Goal: Transaction & Acquisition: Purchase product/service

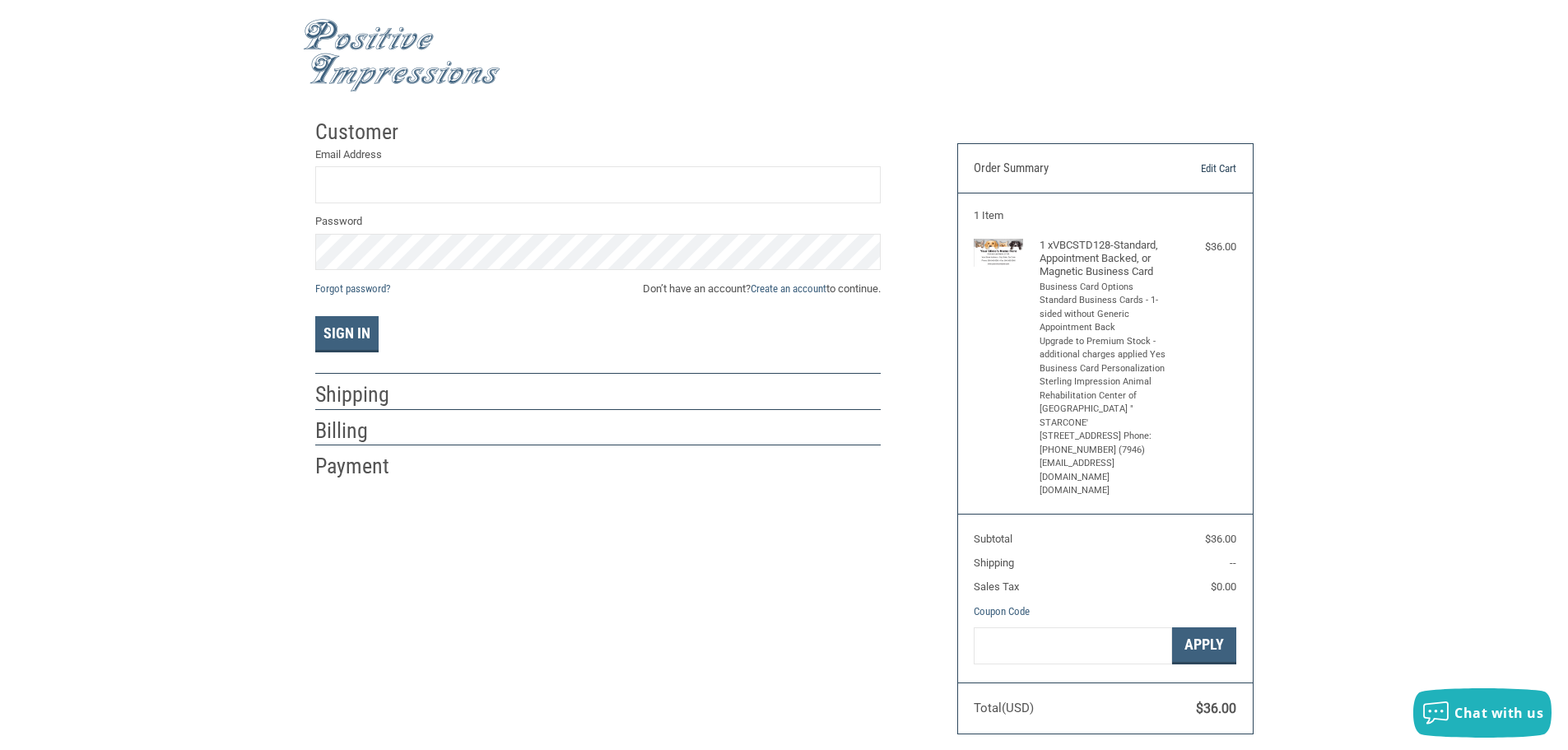
click at [1209, 168] on link "Edit Cart" at bounding box center [1195, 169] width 84 height 17
type input "[EMAIL_ADDRESS][DOMAIN_NAME]"
click at [315, 316] on button "Sign In" at bounding box center [347, 334] width 64 height 36
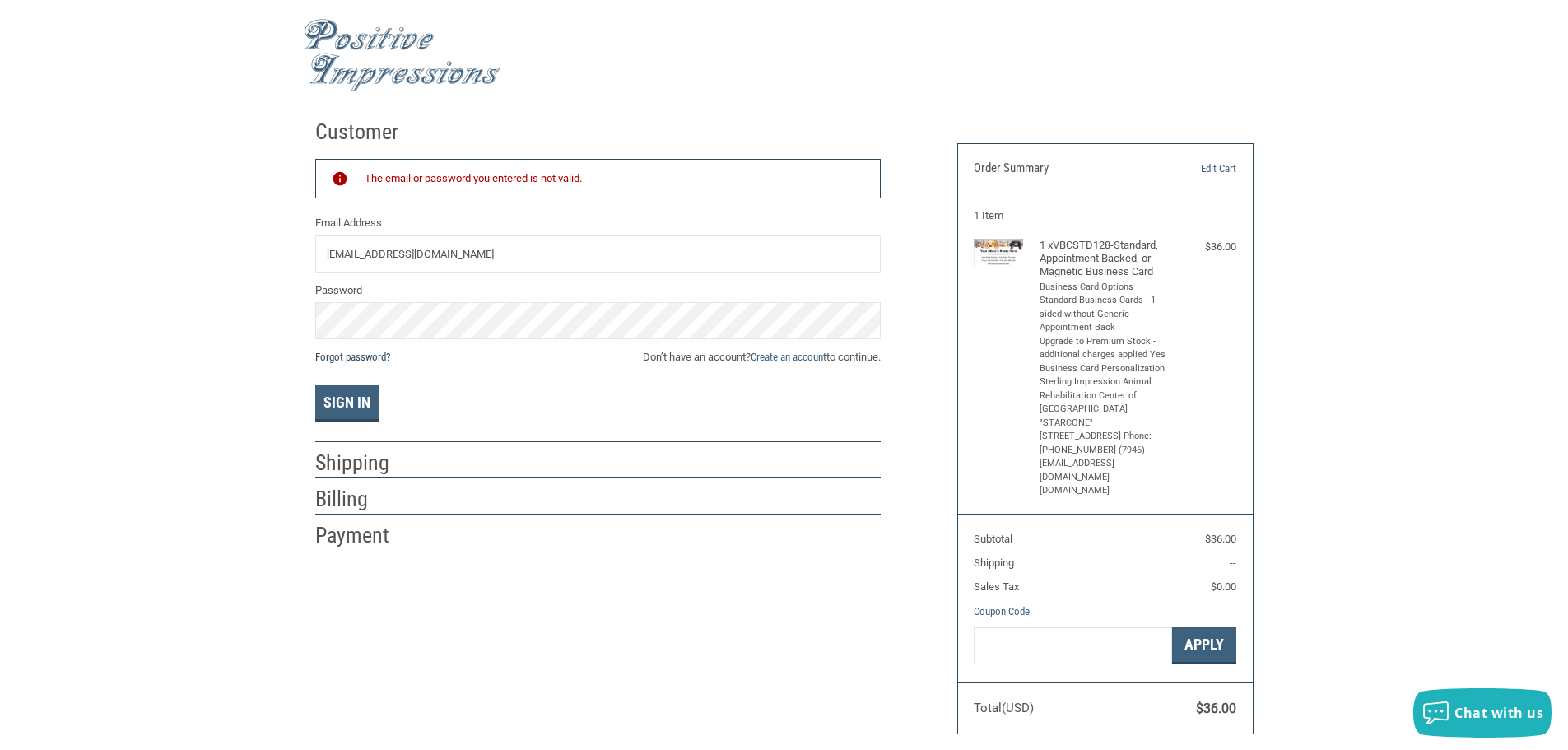
click at [361, 355] on link "Forgot password?" at bounding box center [352, 356] width 75 height 12
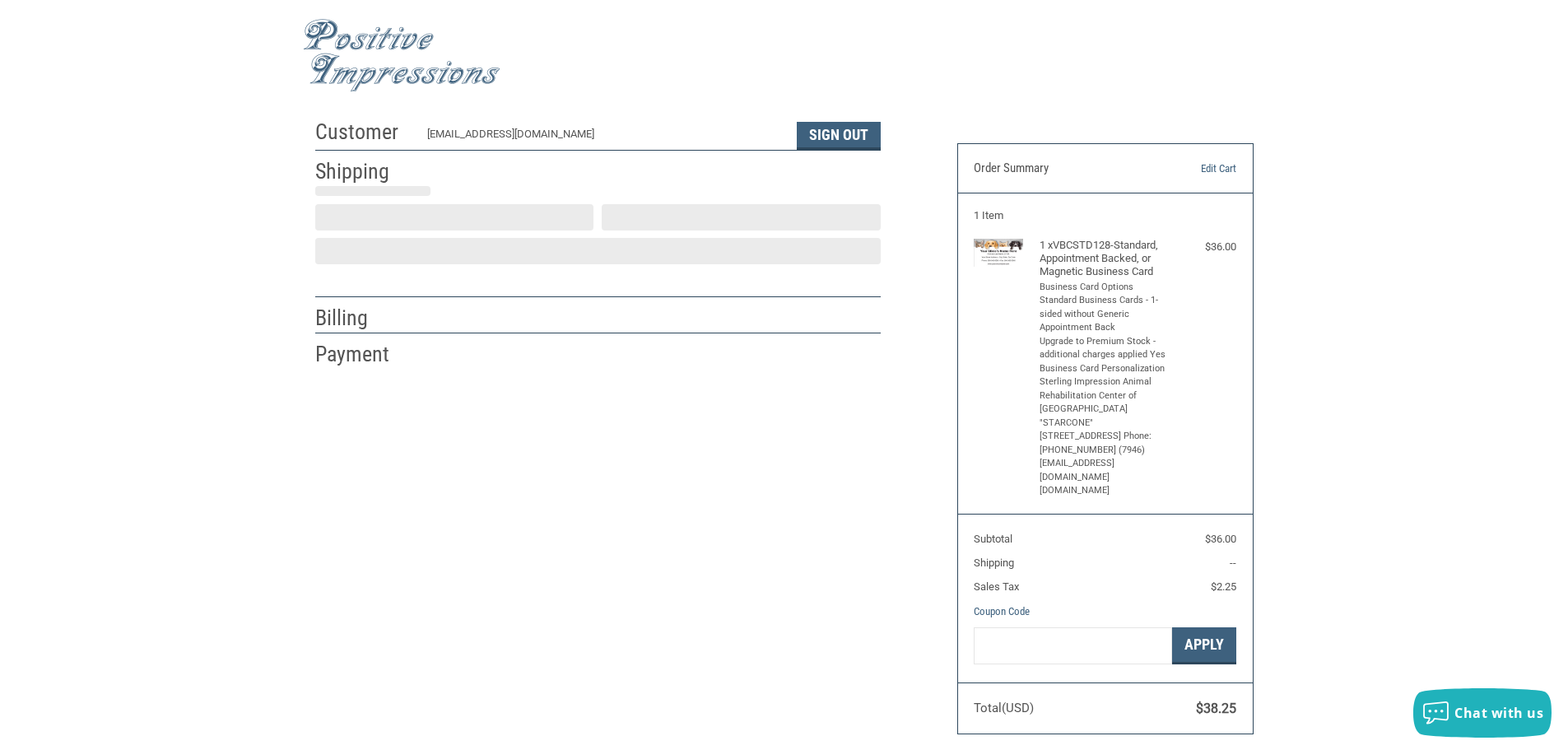
scroll to position [2, 0]
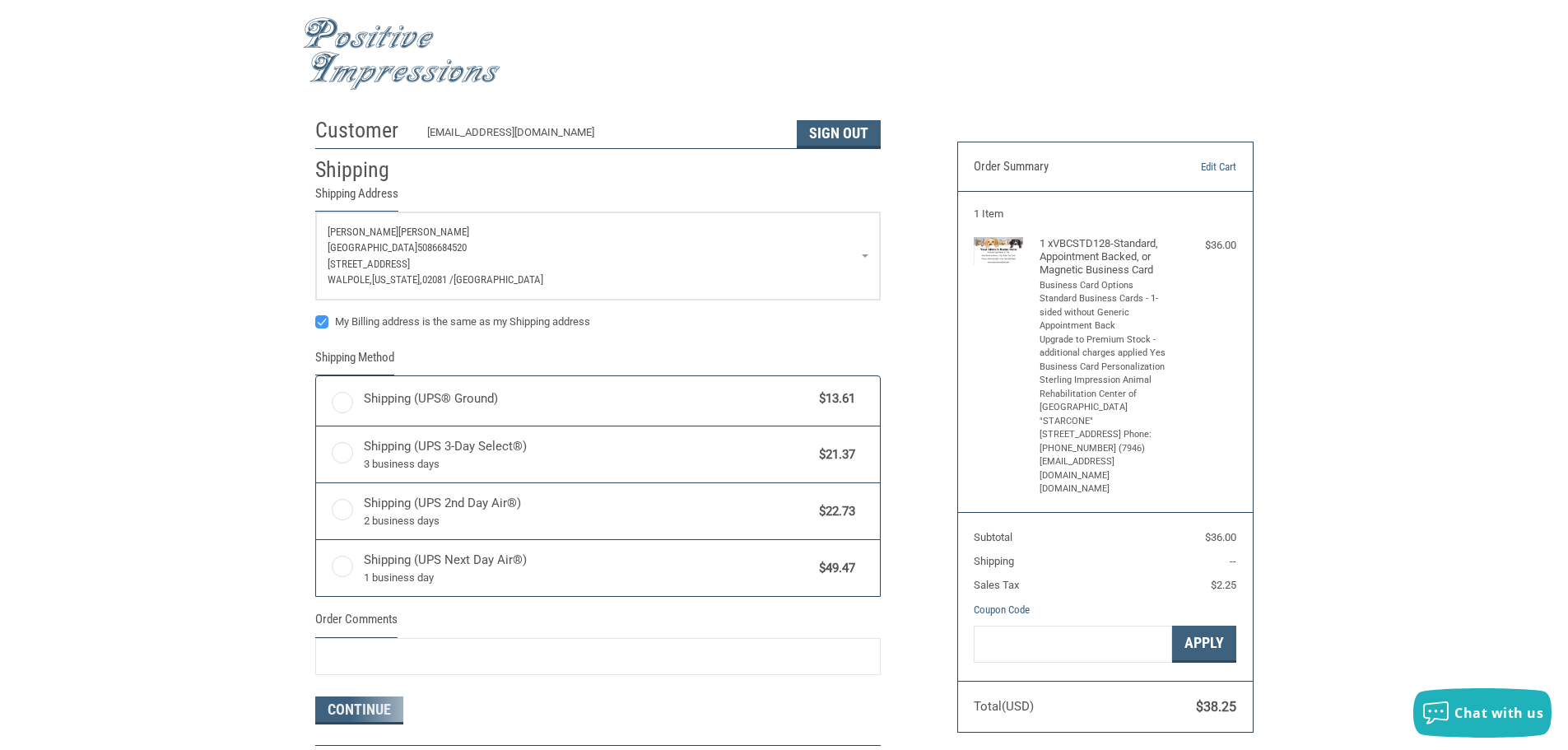
radio input "true"
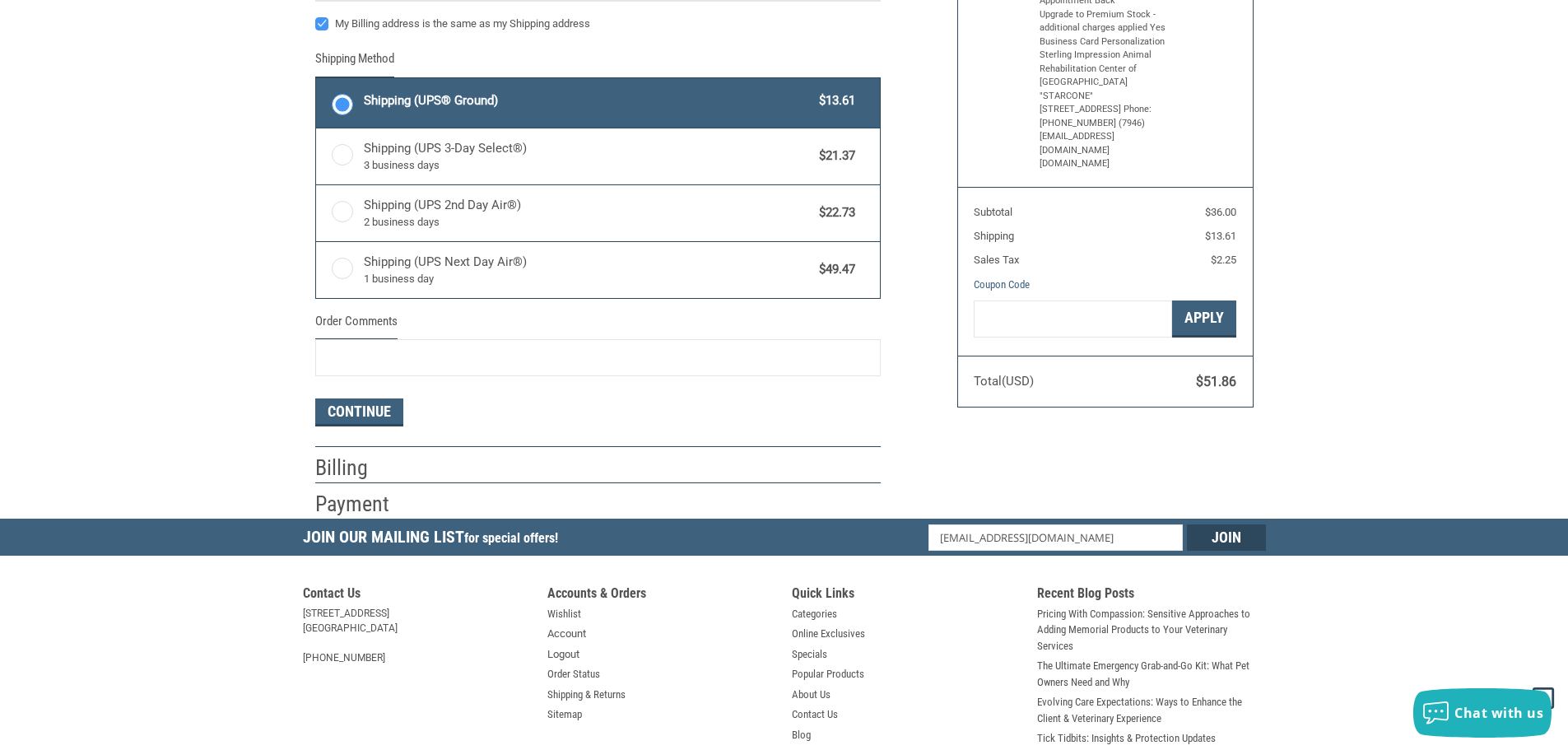
scroll to position [326, 0]
click at [356, 412] on button "Continue" at bounding box center [359, 413] width 88 height 28
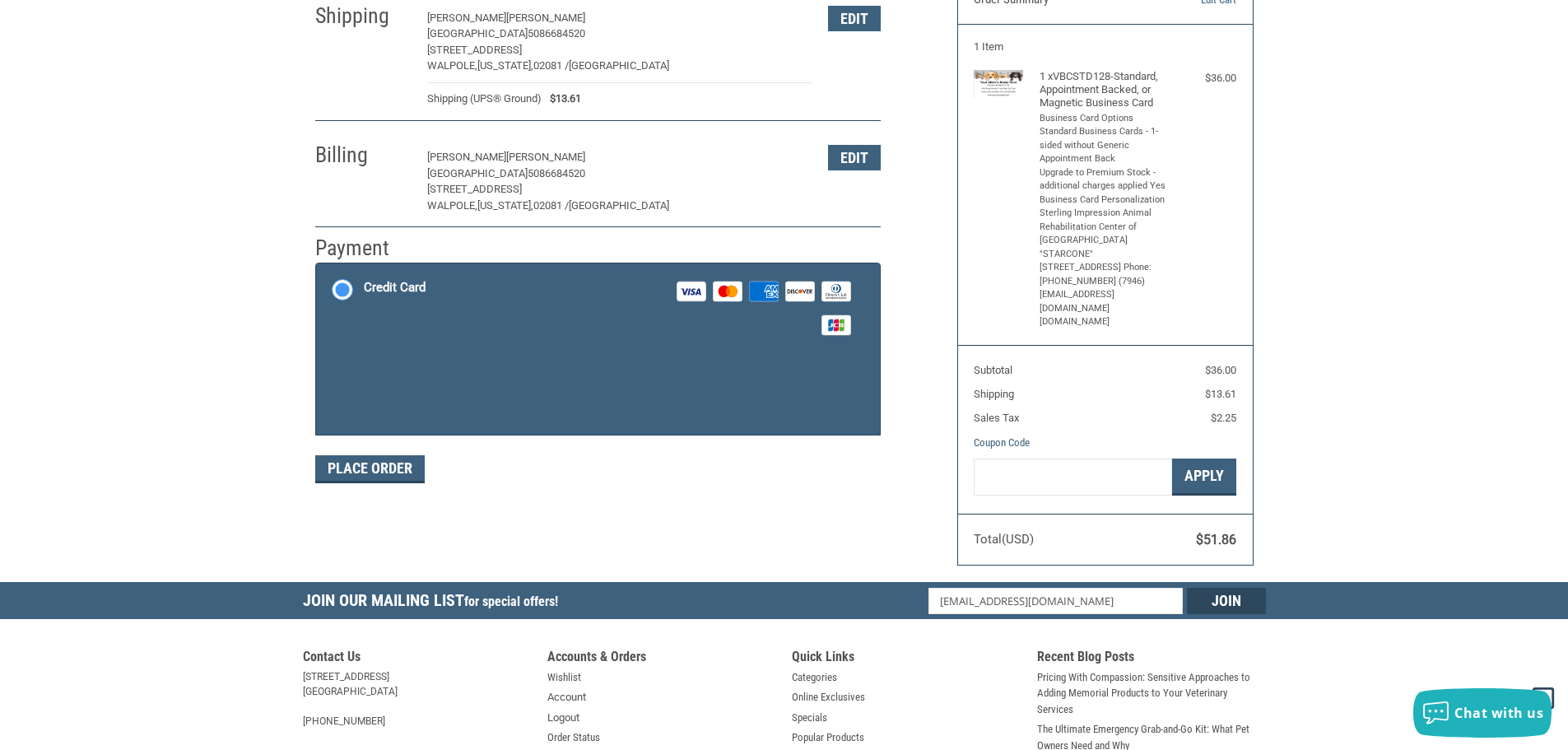
scroll to position [159, 0]
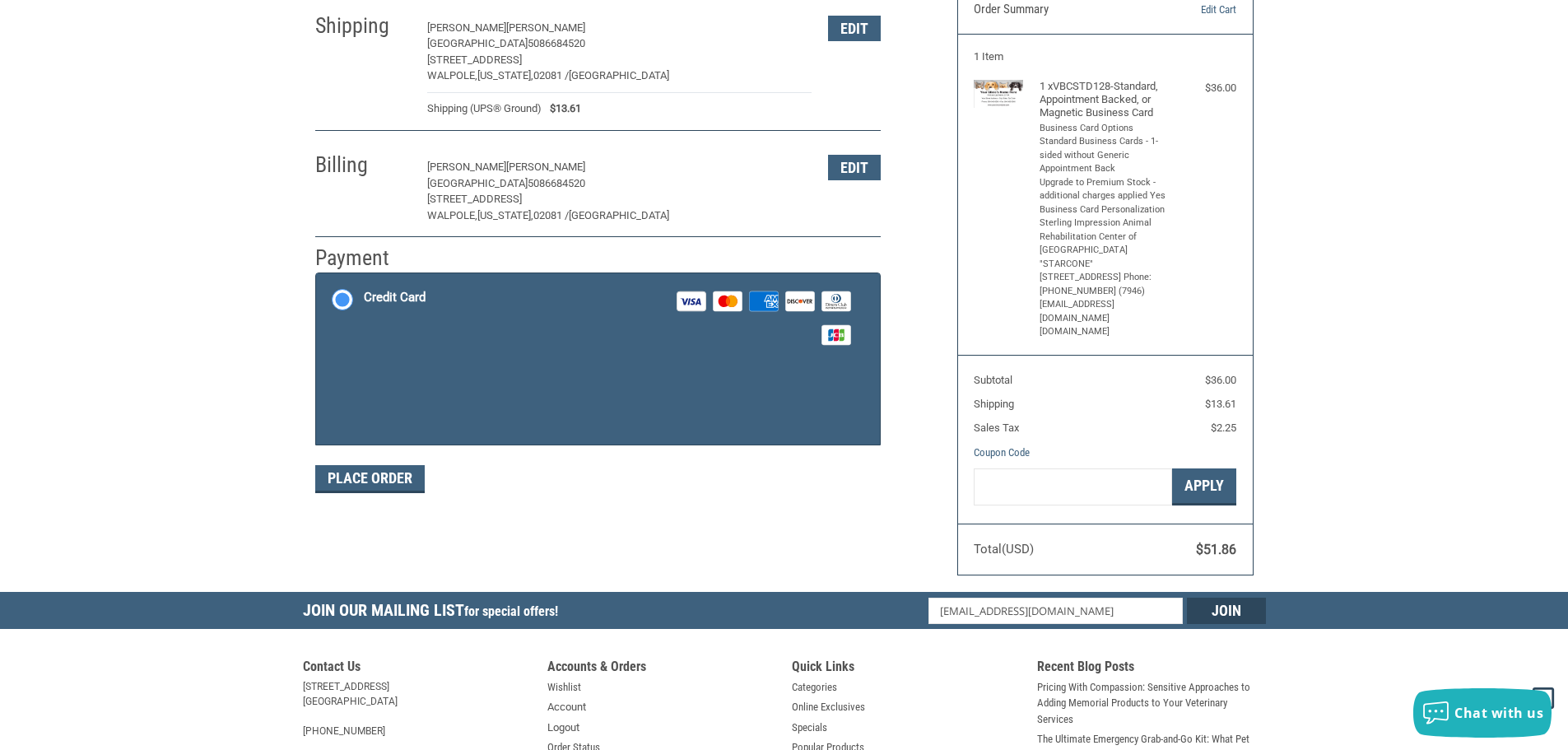
click at [436, 303] on div "Credit Card Visa Master Amex Discover Diners Club JCB" at bounding box center [610, 318] width 491 height 68
click at [419, 294] on div "Credit Card" at bounding box center [394, 297] width 62 height 27
click at [342, 305] on label "Credit Card Visa Master Amex Discover Diners Club JCB" at bounding box center [598, 318] width 564 height 89
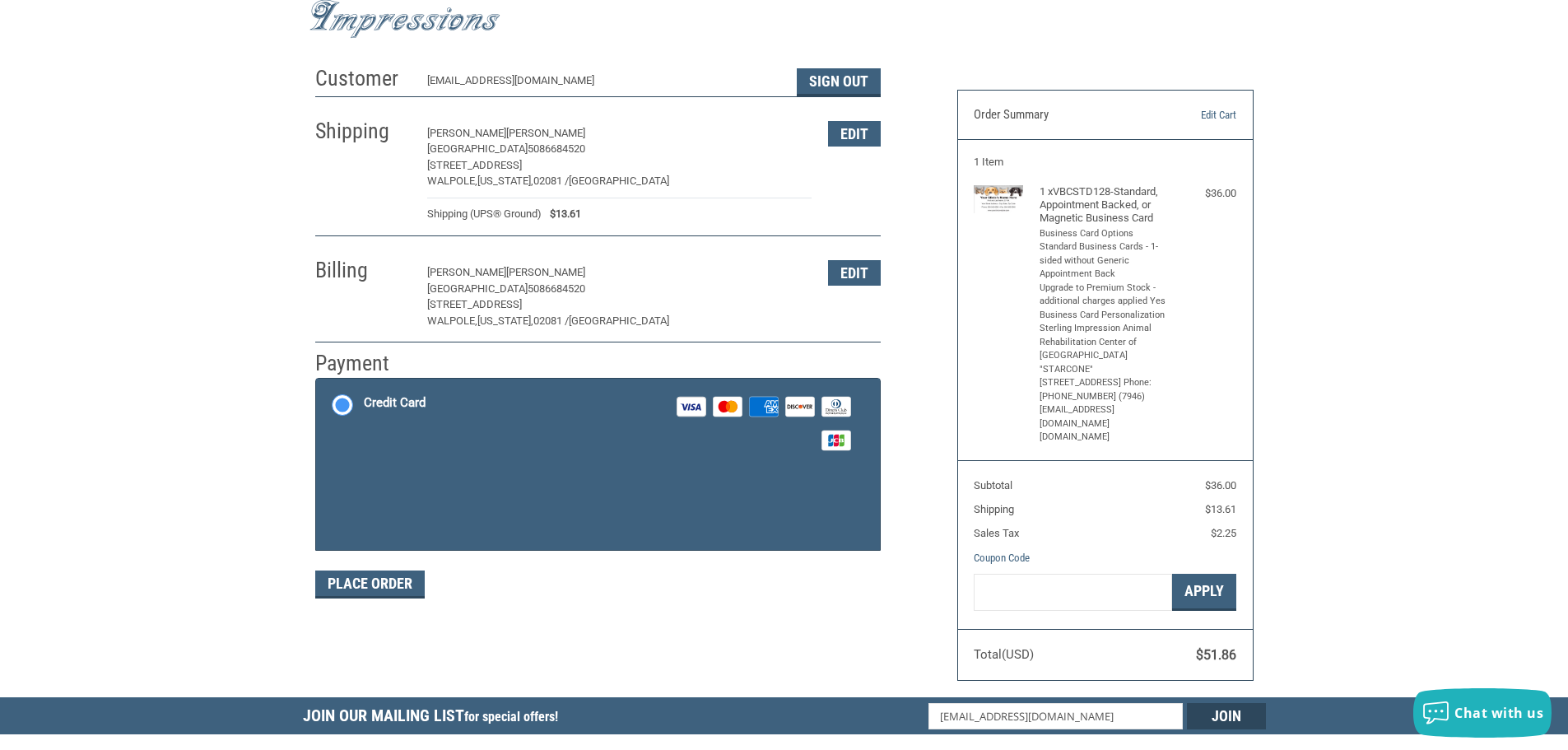
scroll to position [83, 0]
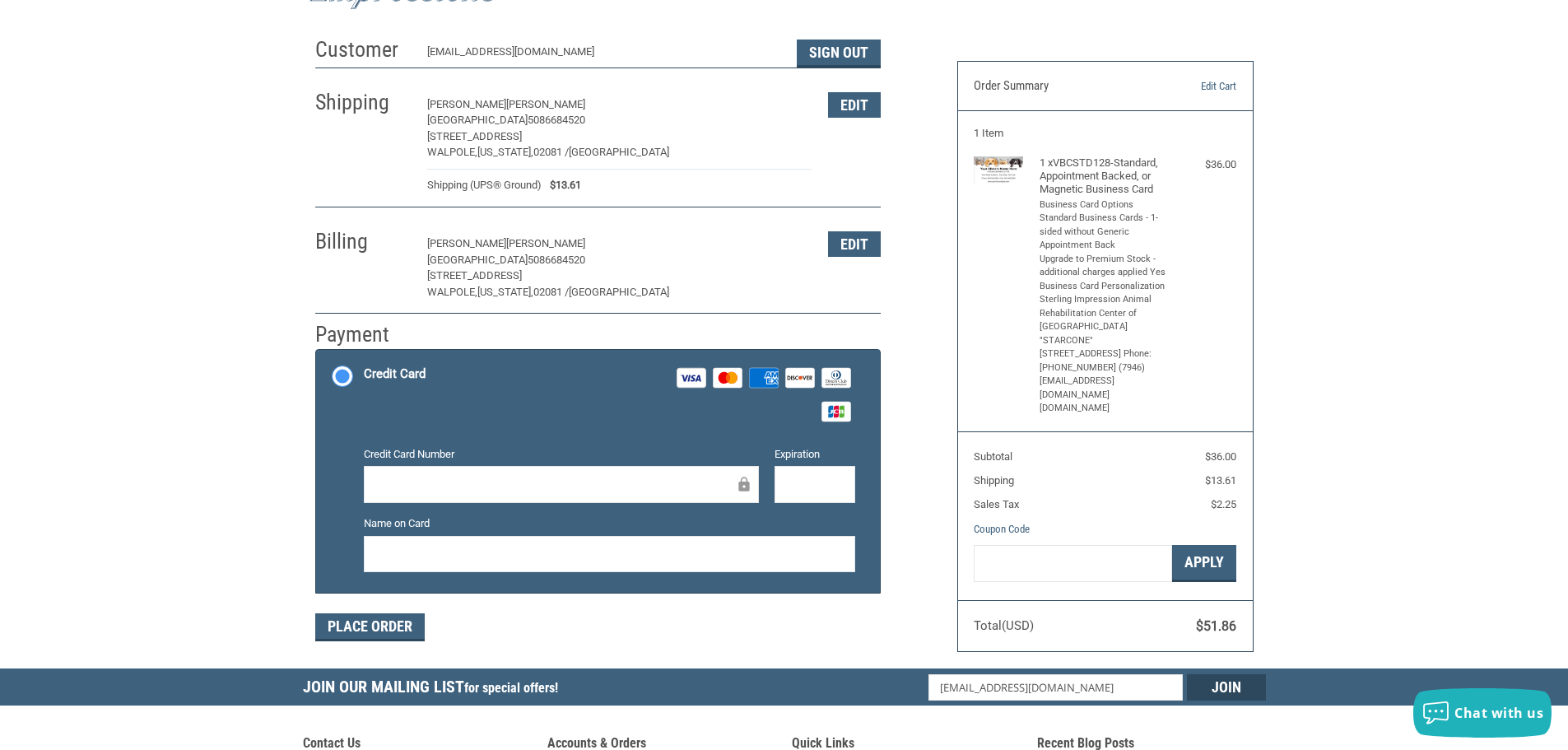
click at [470, 475] on iframe at bounding box center [555, 484] width 360 height 19
click at [366, 471] on div at bounding box center [562, 484] width 395 height 37
click at [971, 482] on section "Subtotal $36.00 Shipping $13.61 Sales Tax $2.25 Coupon Code Gift Certificate or…" at bounding box center [1106, 515] width 294 height 168
click at [399, 623] on button "Place Order" at bounding box center [370, 628] width 109 height 28
